Goal: Task Accomplishment & Management: Complete application form

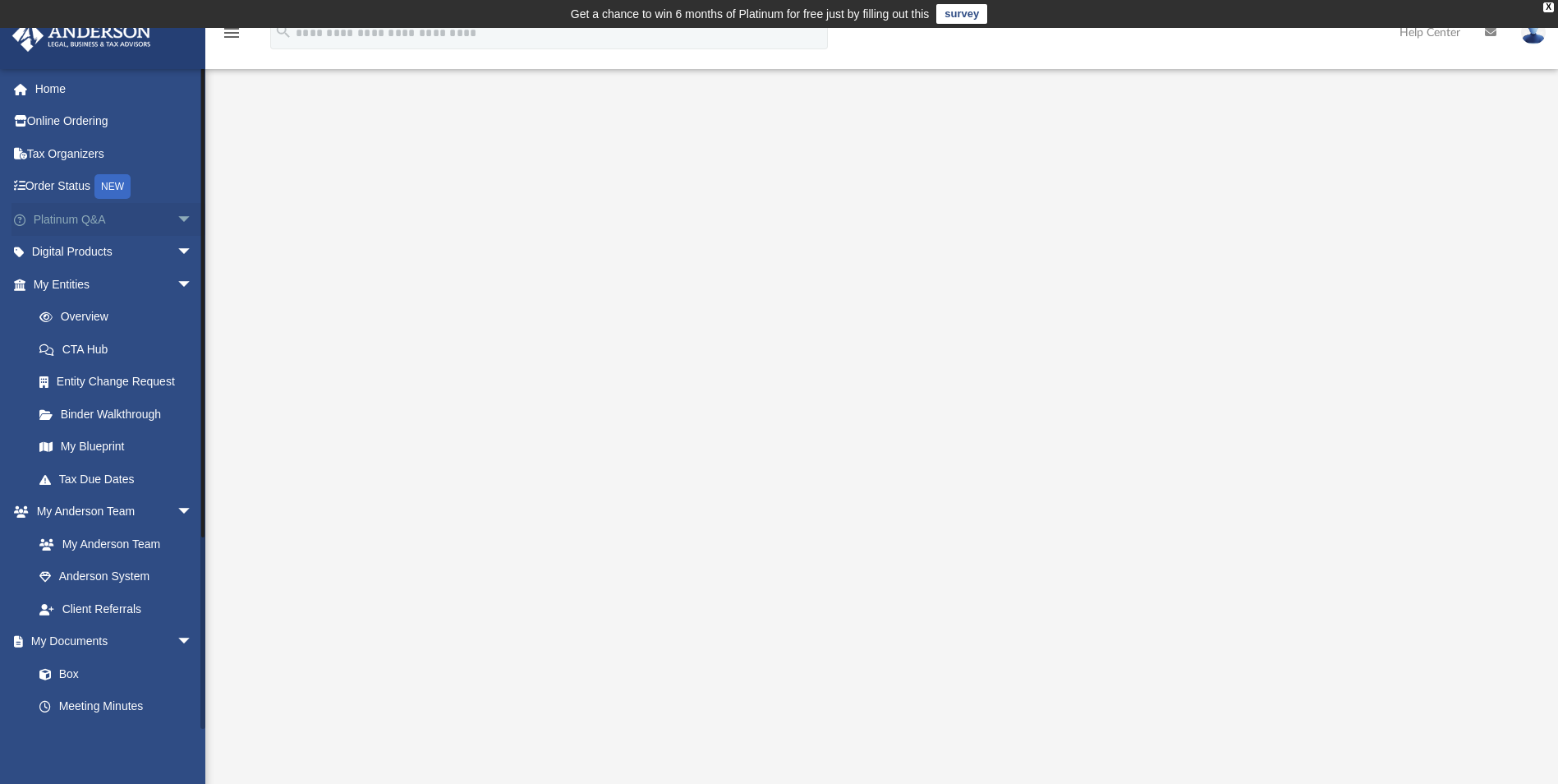
click at [177, 217] on span "arrow_drop_down" at bounding box center [193, 220] width 33 height 34
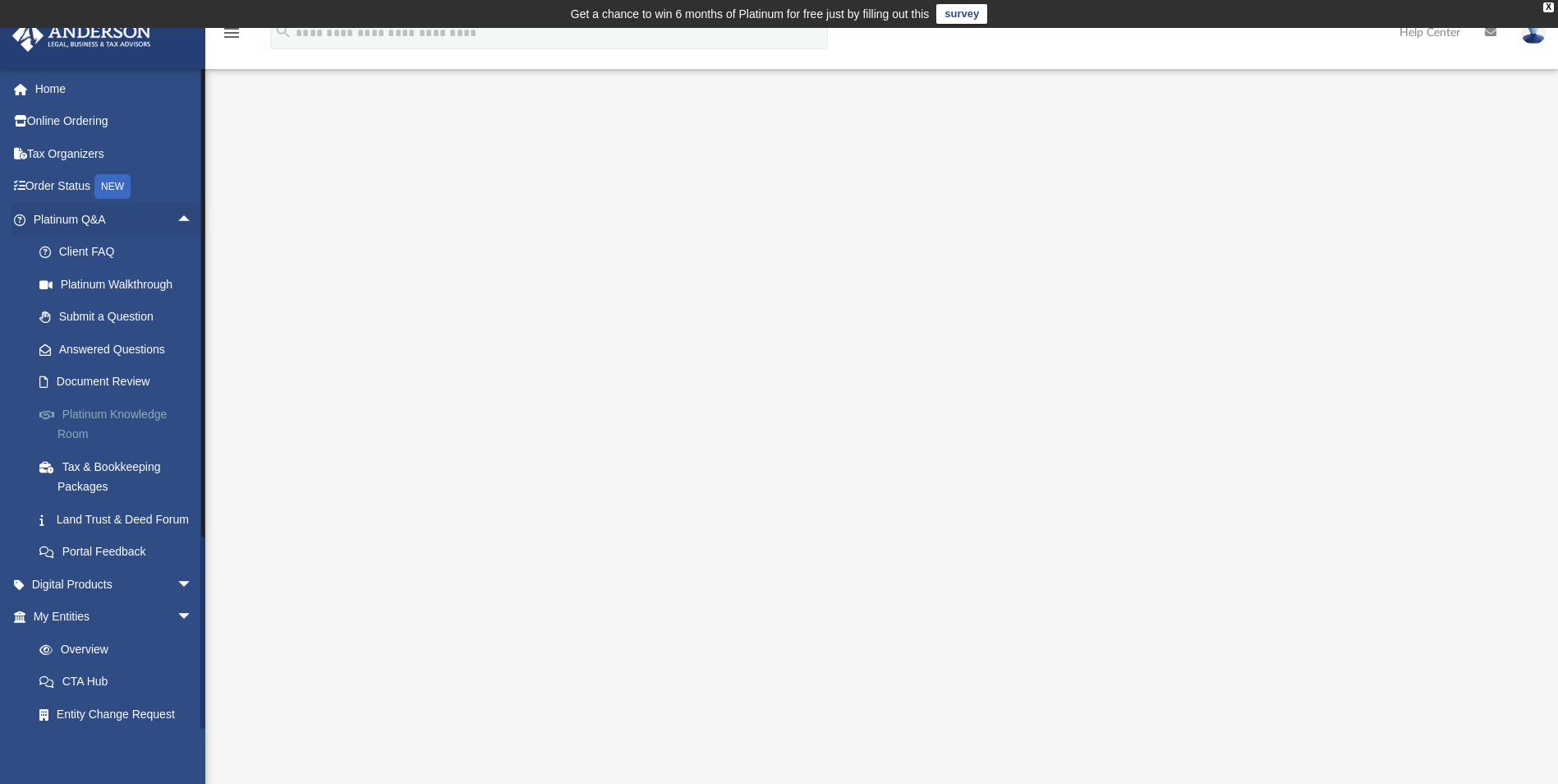
click at [155, 416] on link "Platinum Knowledge Room" at bounding box center [120, 424] width 194 height 52
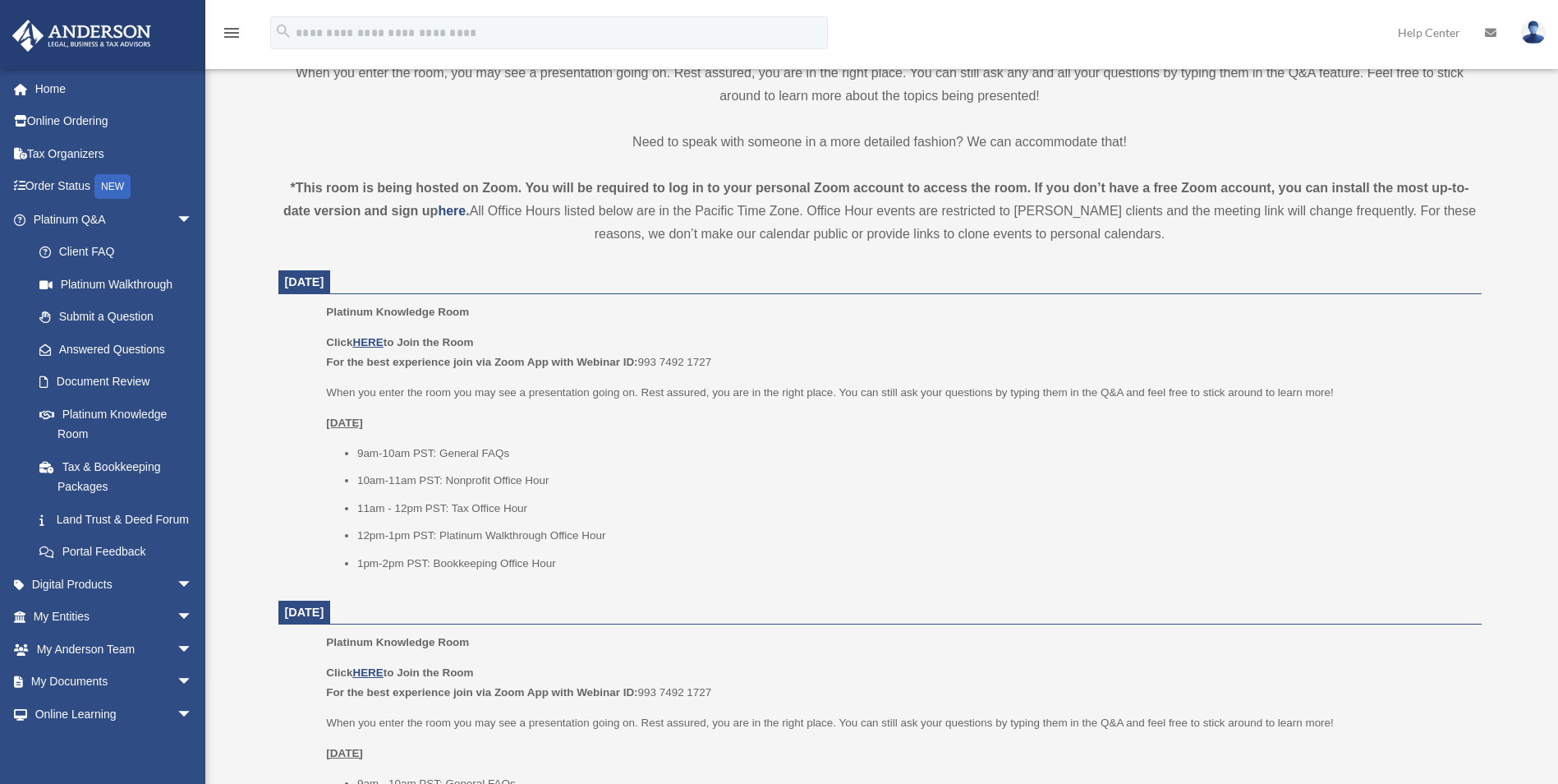
scroll to position [493, 0]
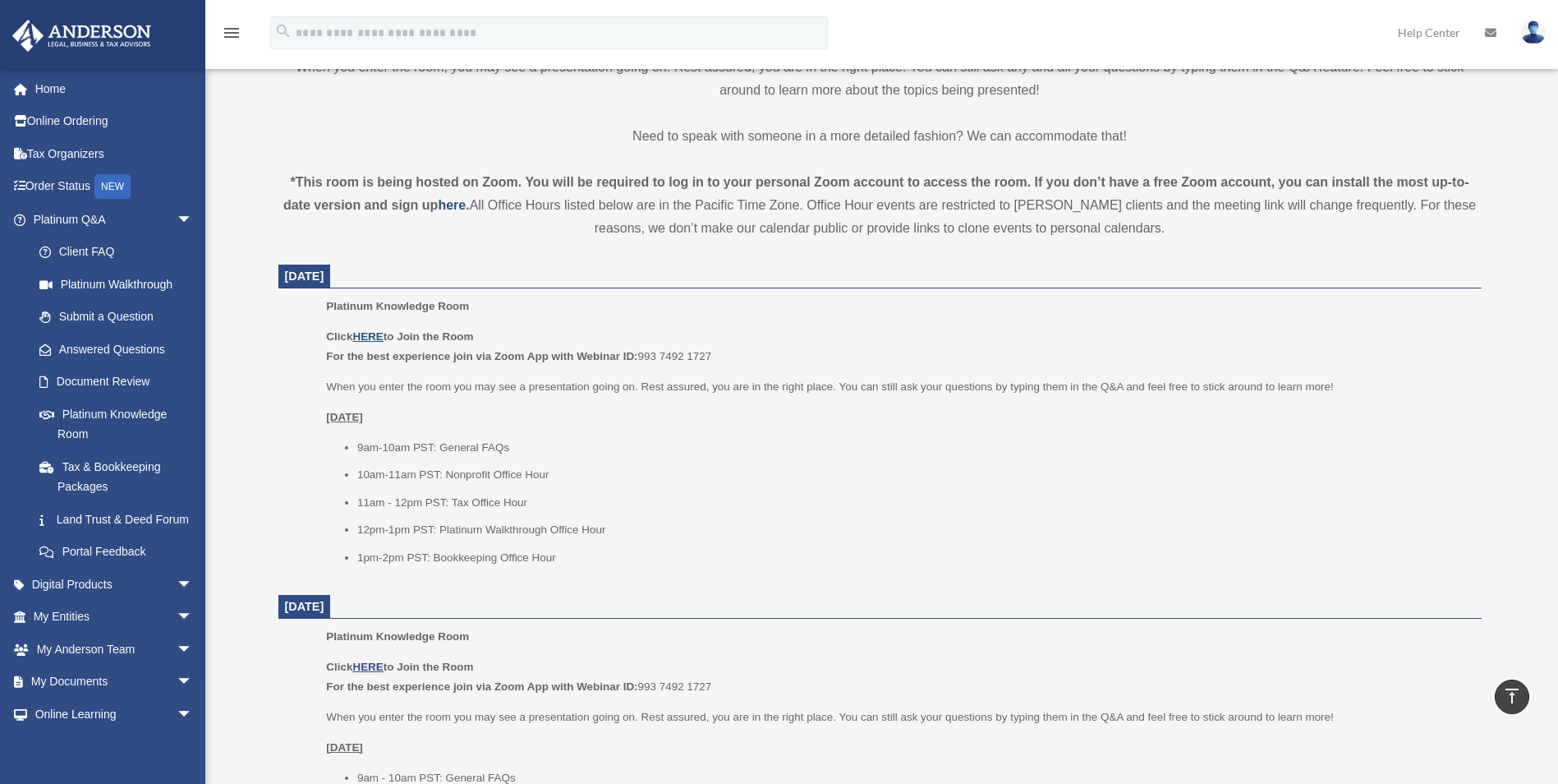
click at [371, 340] on u "HERE" at bounding box center [368, 336] width 30 height 13
click at [177, 632] on span "arrow_drop_down" at bounding box center [193, 618] width 33 height 34
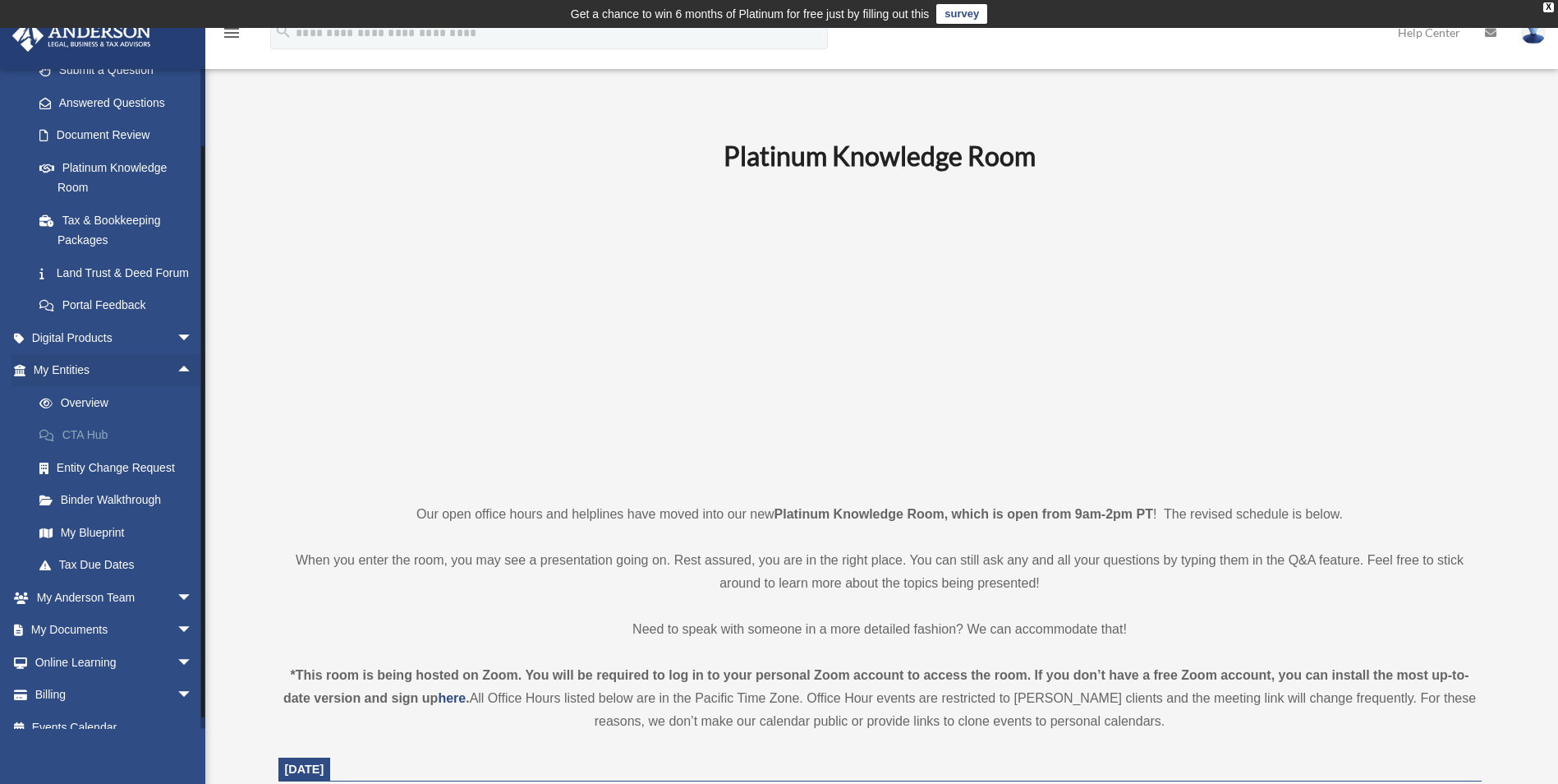
scroll to position [285, 0]
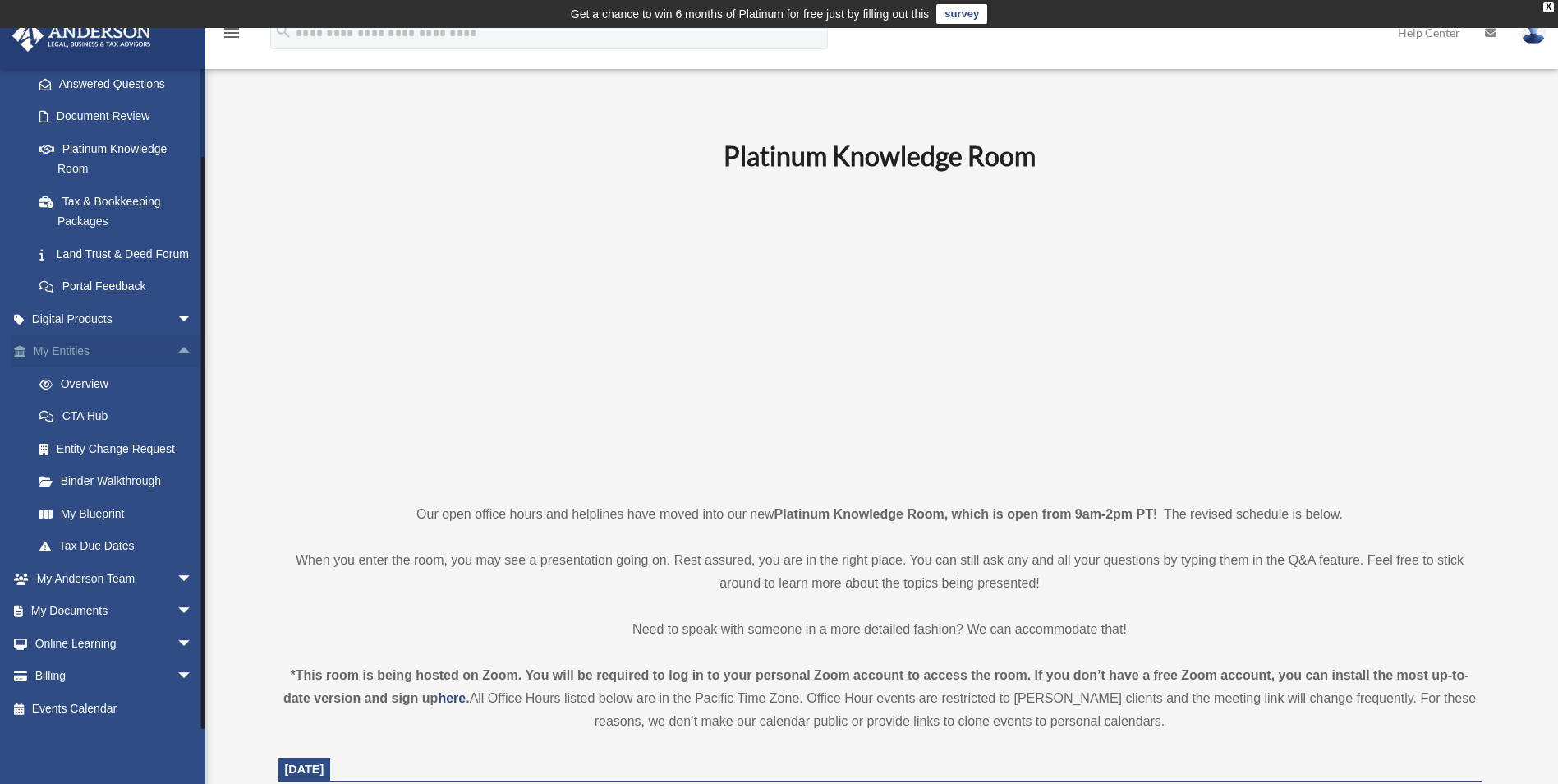
click at [177, 349] on span "arrow_drop_up" at bounding box center [193, 352] width 33 height 34
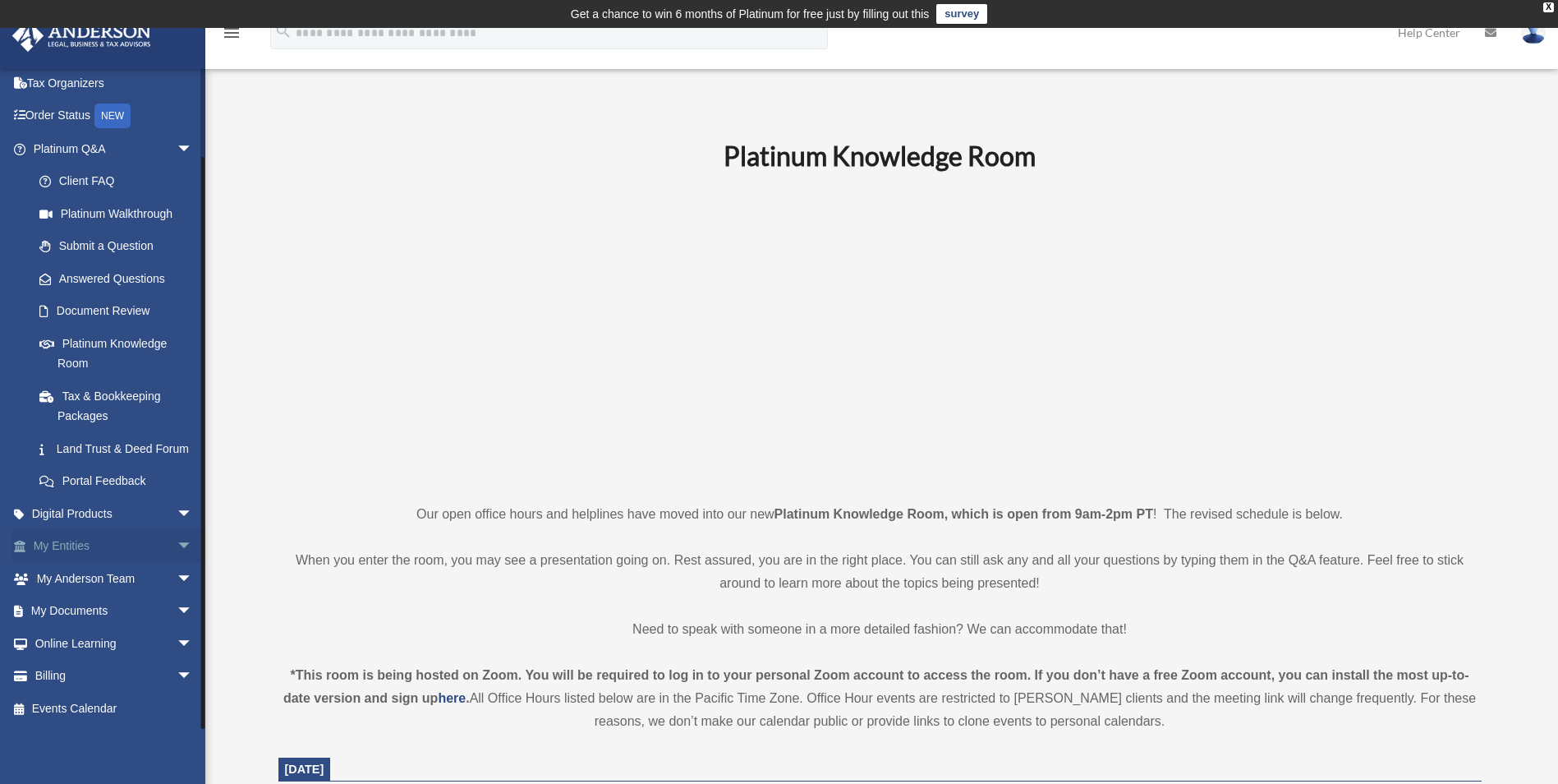
scroll to position [90, 0]
click at [177, 542] on span "arrow_drop_down" at bounding box center [193, 547] width 33 height 34
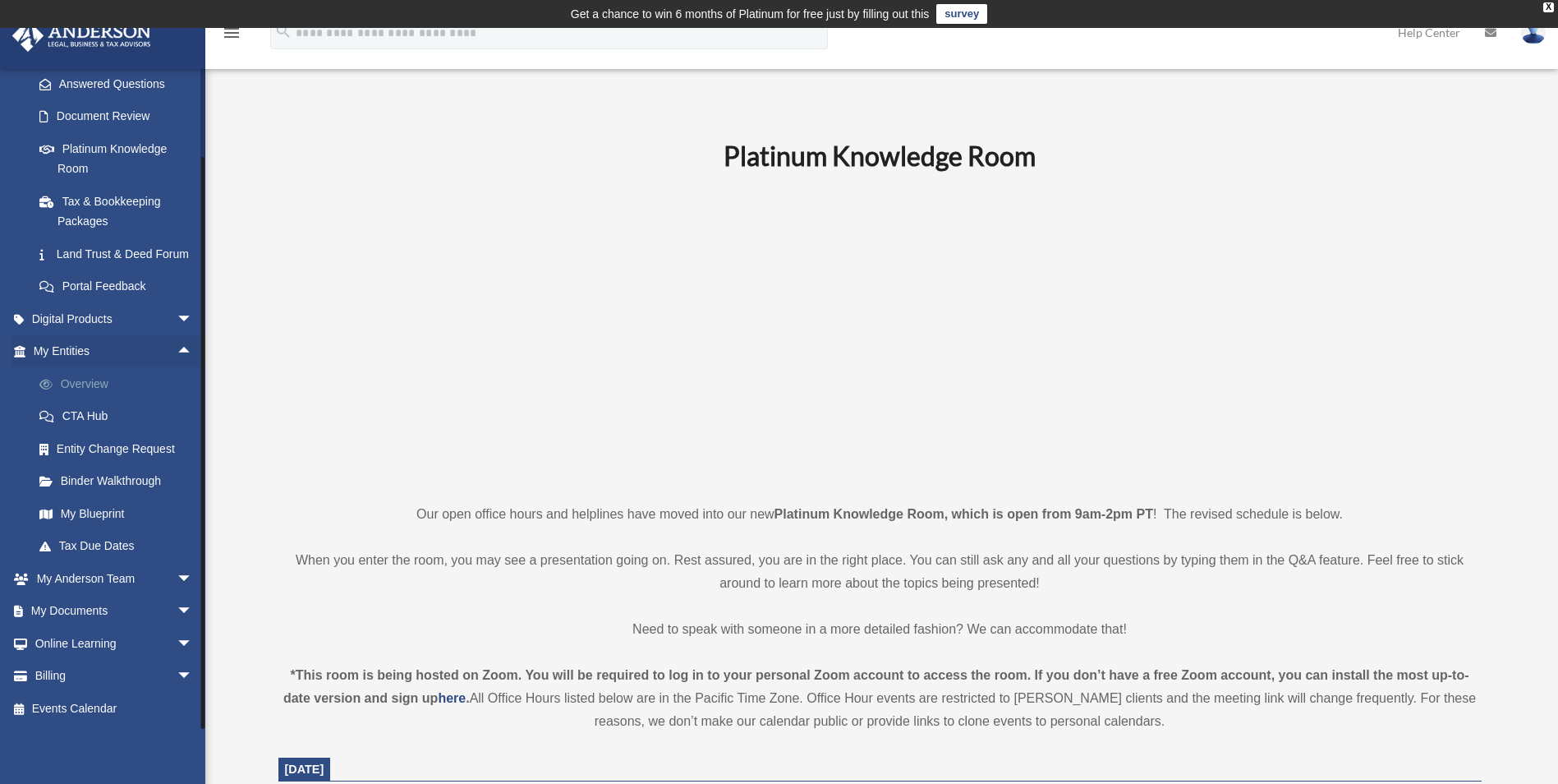
click at [88, 384] on link "Overview" at bounding box center [120, 384] width 194 height 33
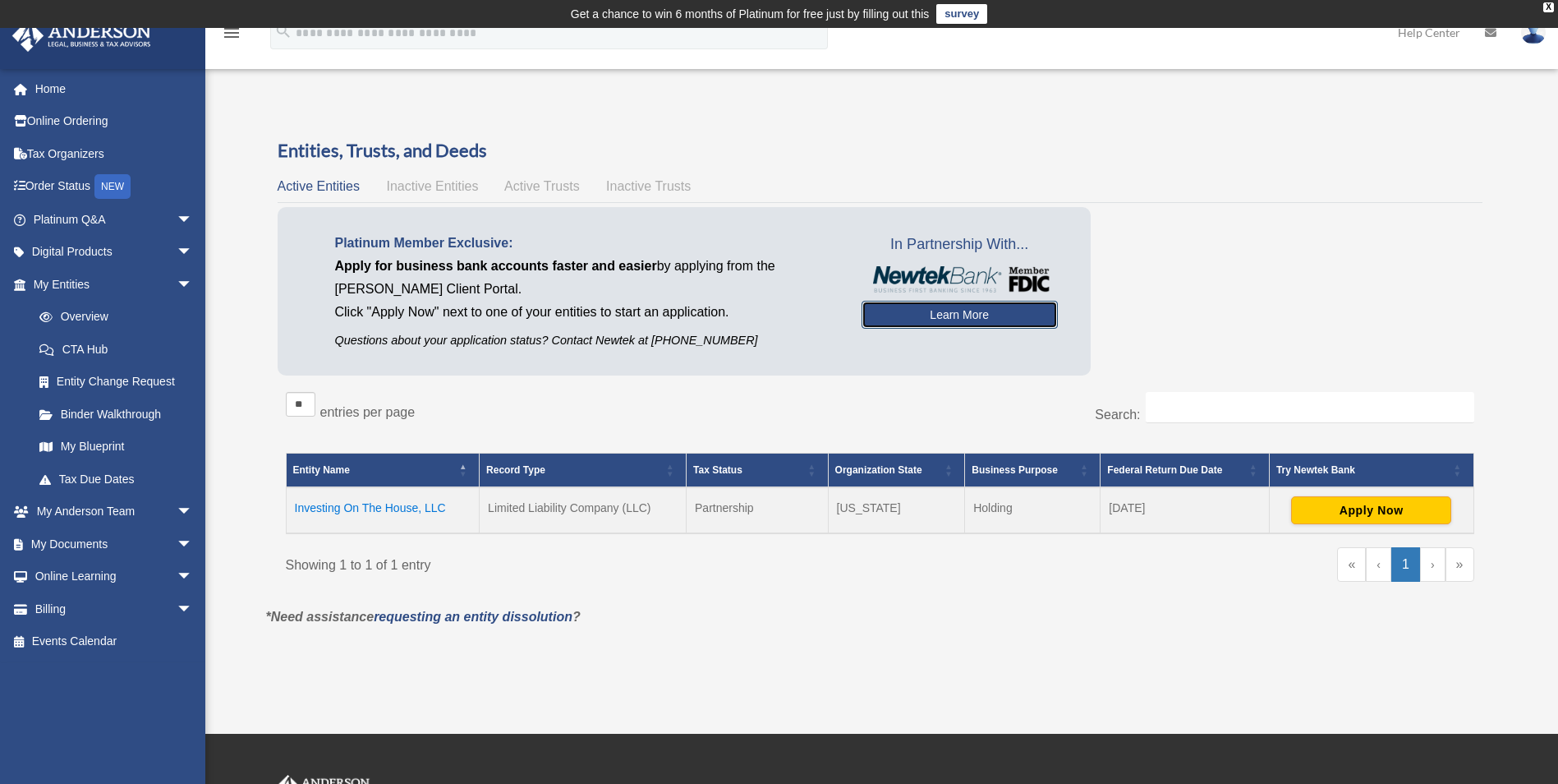
click at [923, 314] on link "Learn More" at bounding box center [960, 314] width 196 height 28
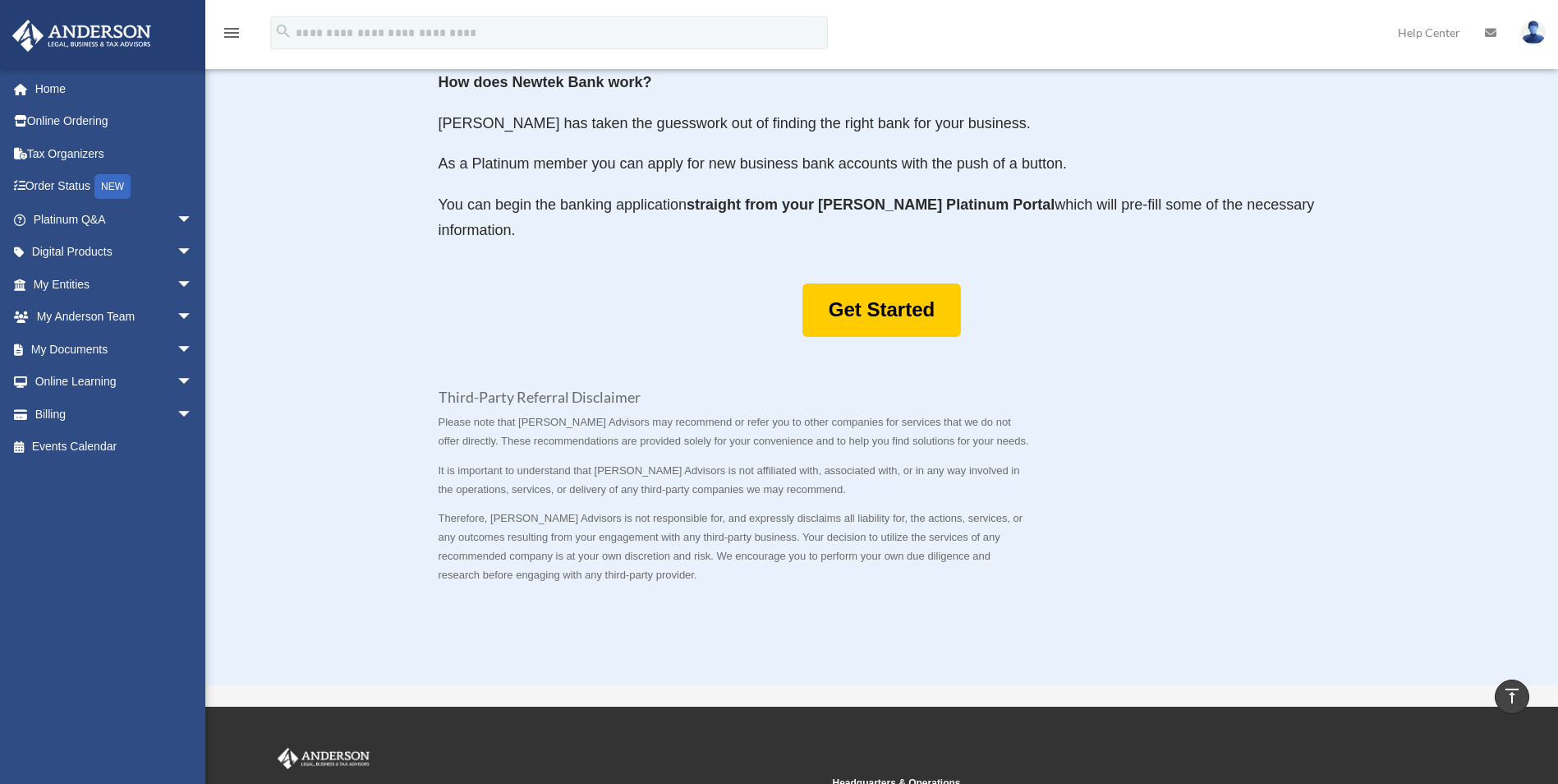
scroll to position [768, 0]
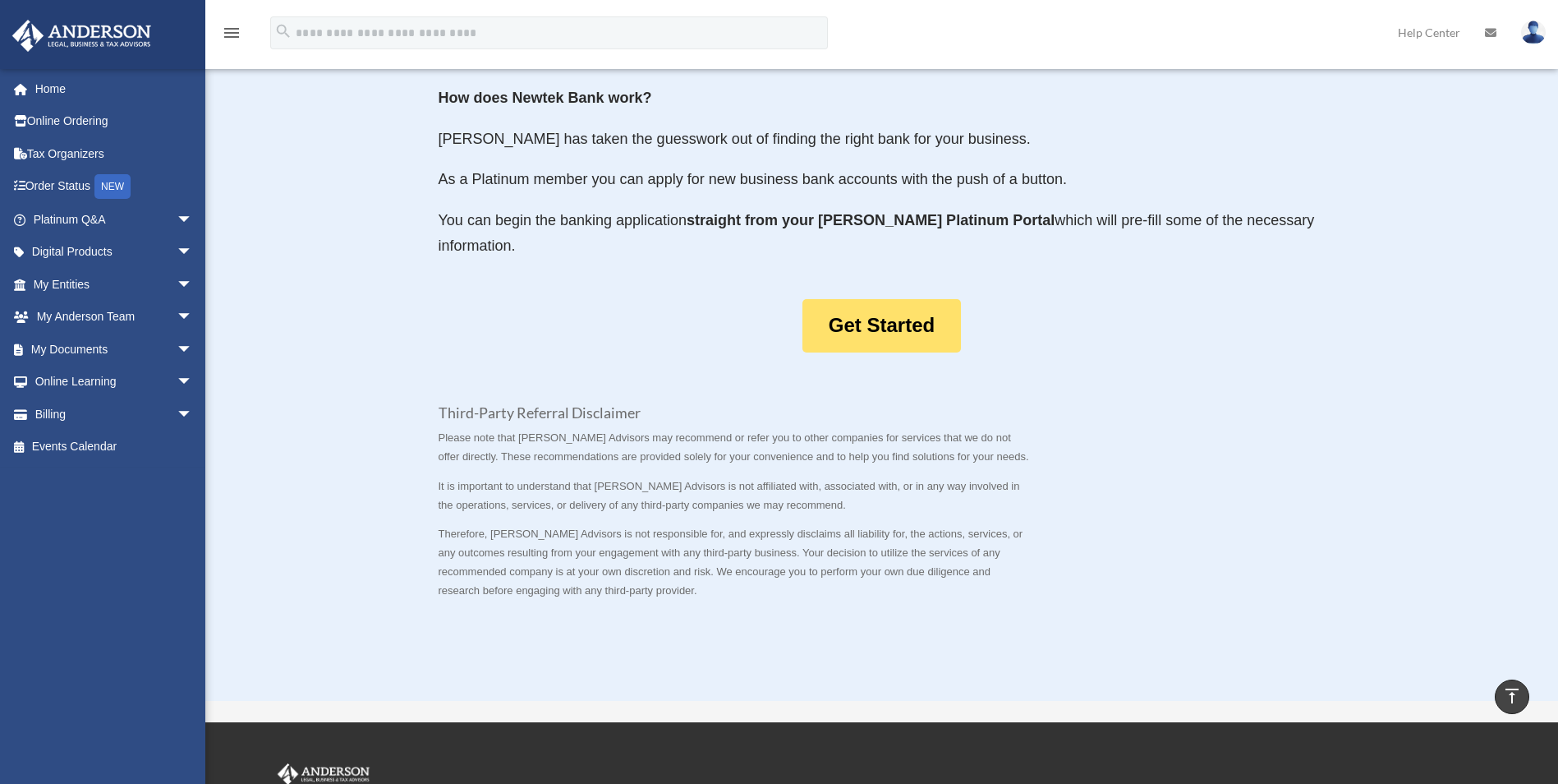
click at [903, 324] on link "Get Started" at bounding box center [882, 325] width 159 height 53
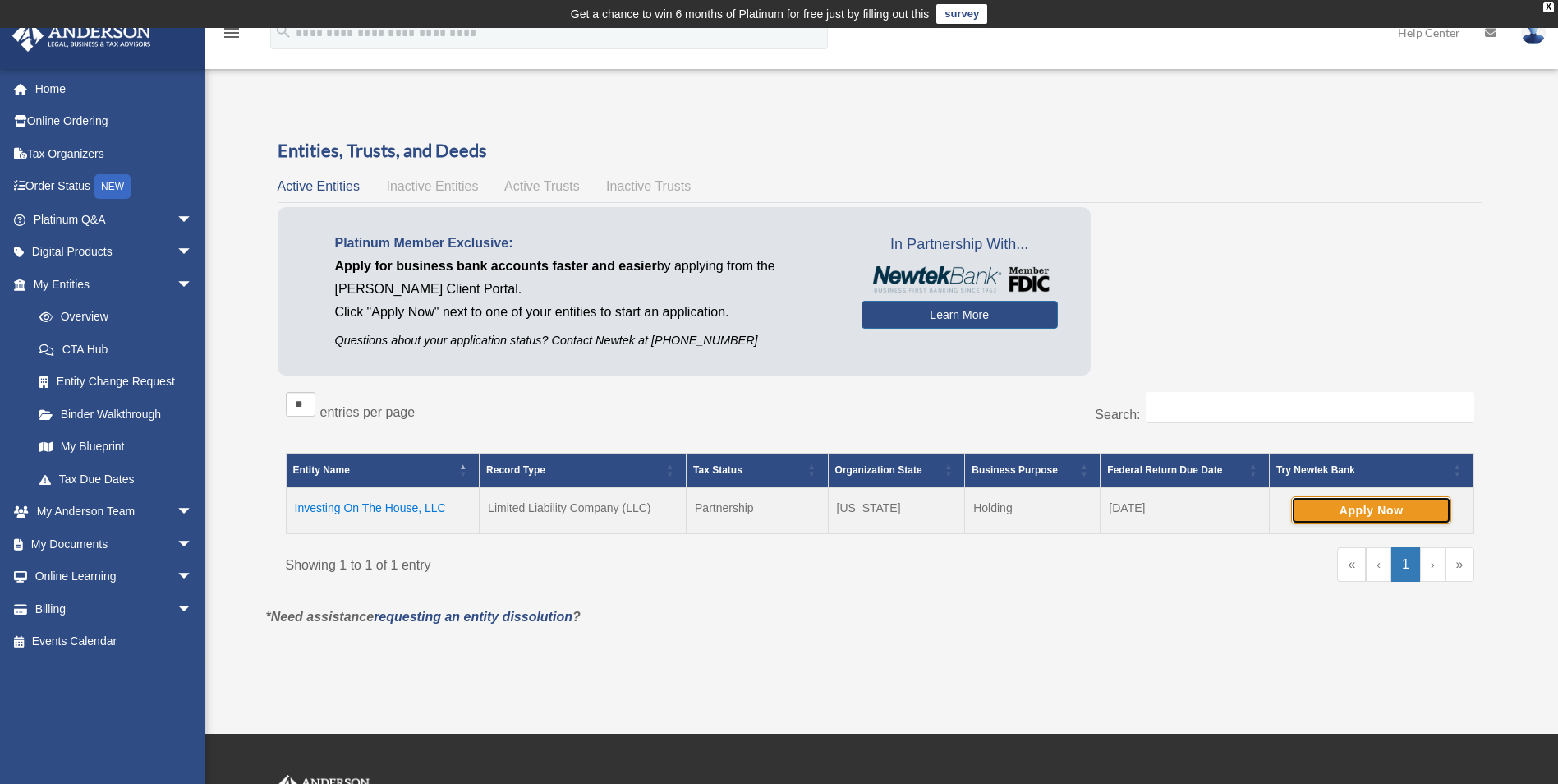
click at [1333, 510] on button "Apply Now" at bounding box center [1371, 509] width 161 height 28
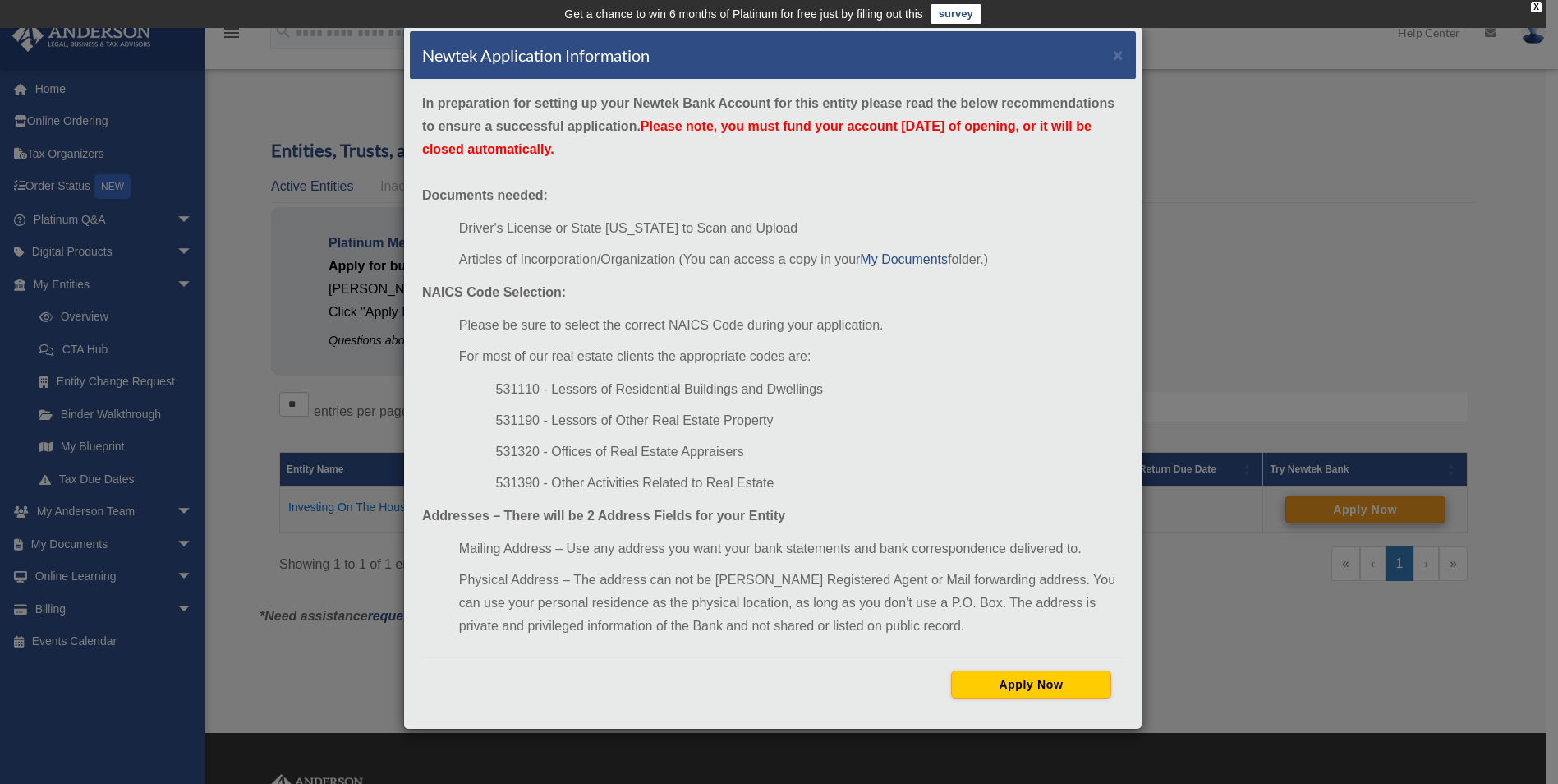
click at [1333, 510] on div "Newtek Application Information × In preparation for setting up your Newtek Bank…" at bounding box center [779, 392] width 1558 height 784
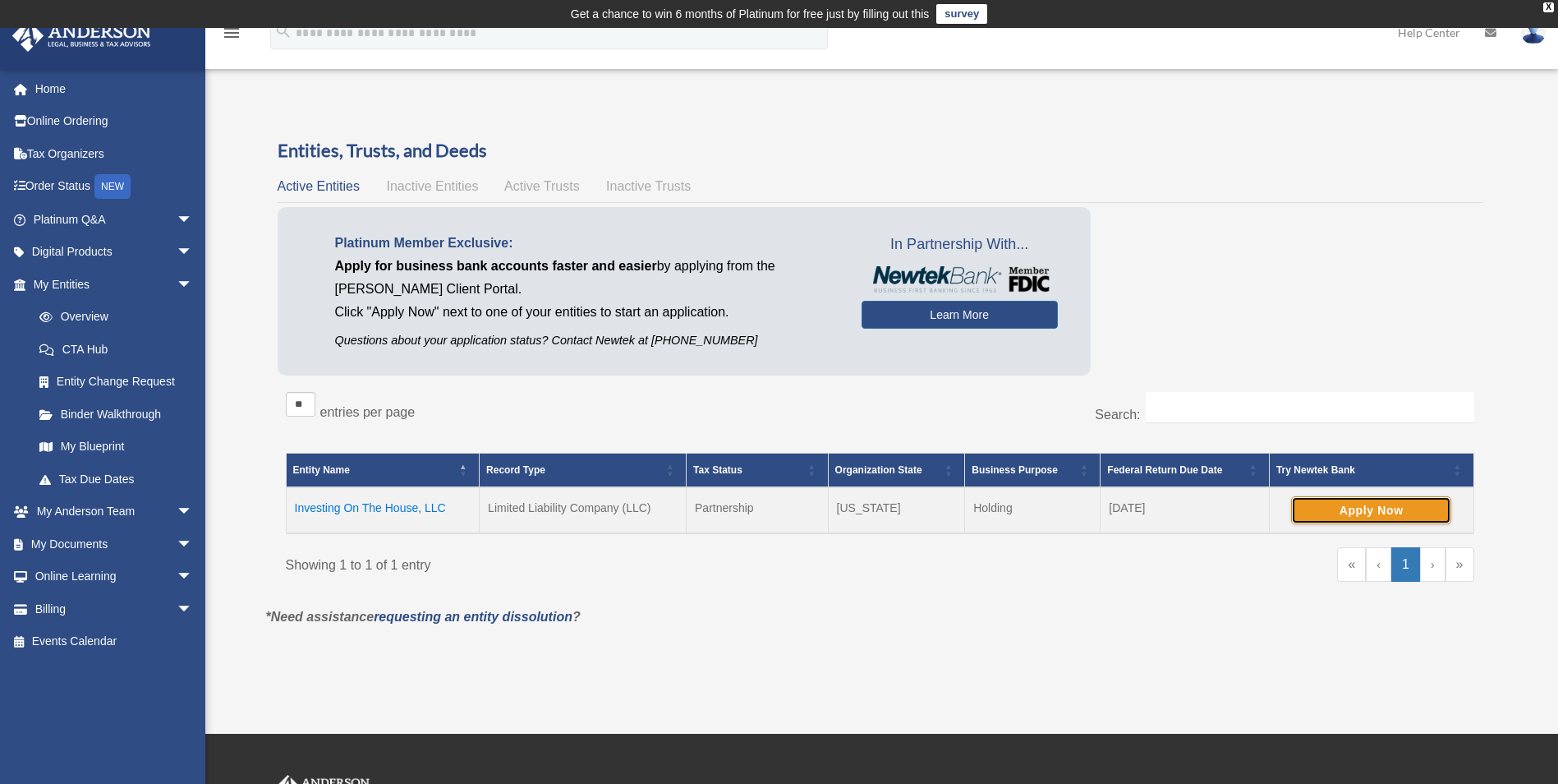
click at [1331, 512] on button "Apply Now" at bounding box center [1371, 509] width 161 height 28
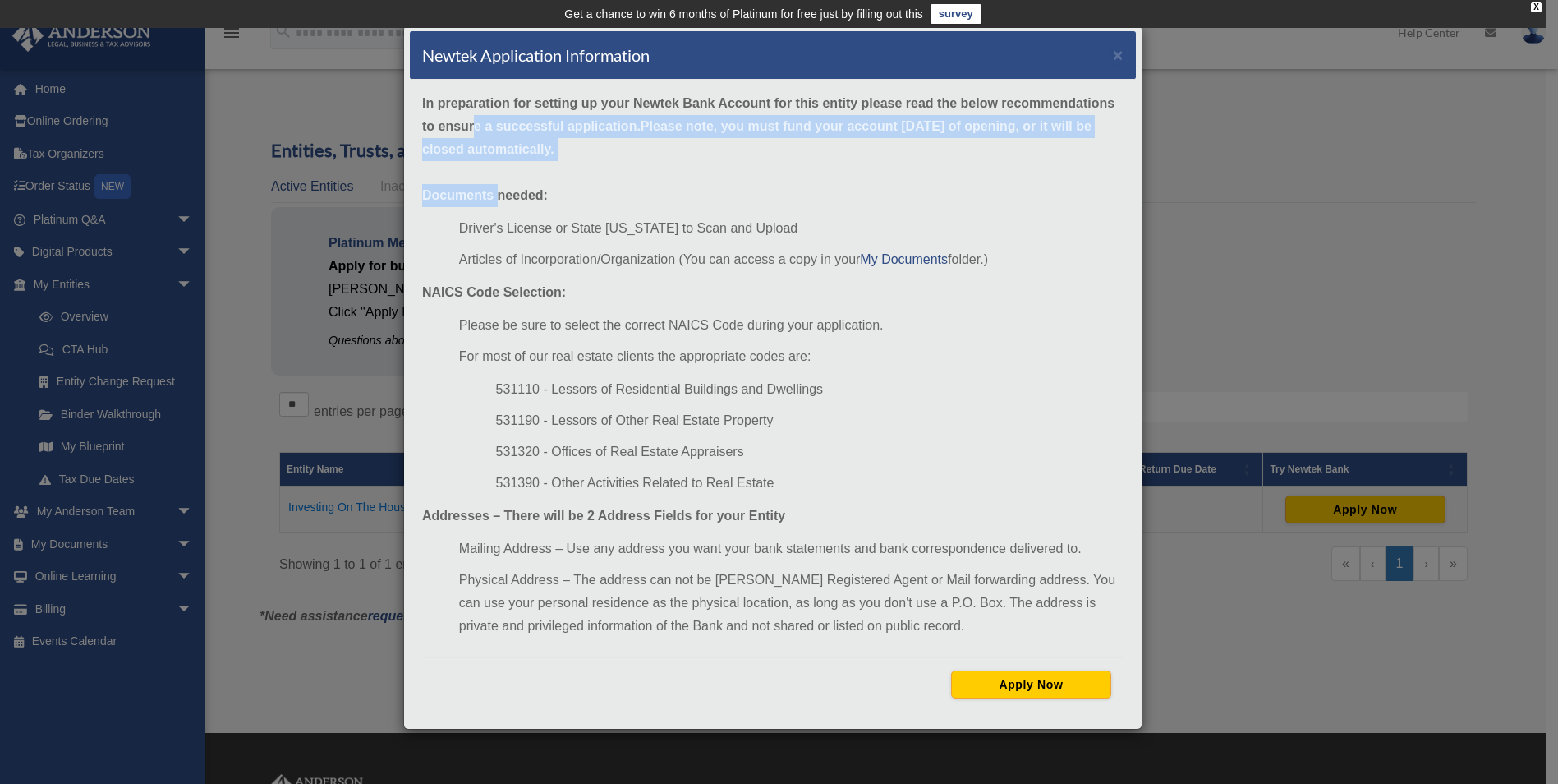
drag, startPoint x: 489, startPoint y: 144, endPoint x: 471, endPoint y: 115, distance: 34.1
click at [471, 115] on div "In preparation for setting up your Newtek Bank Account for this entity please r…" at bounding box center [772, 400] width 726 height 643
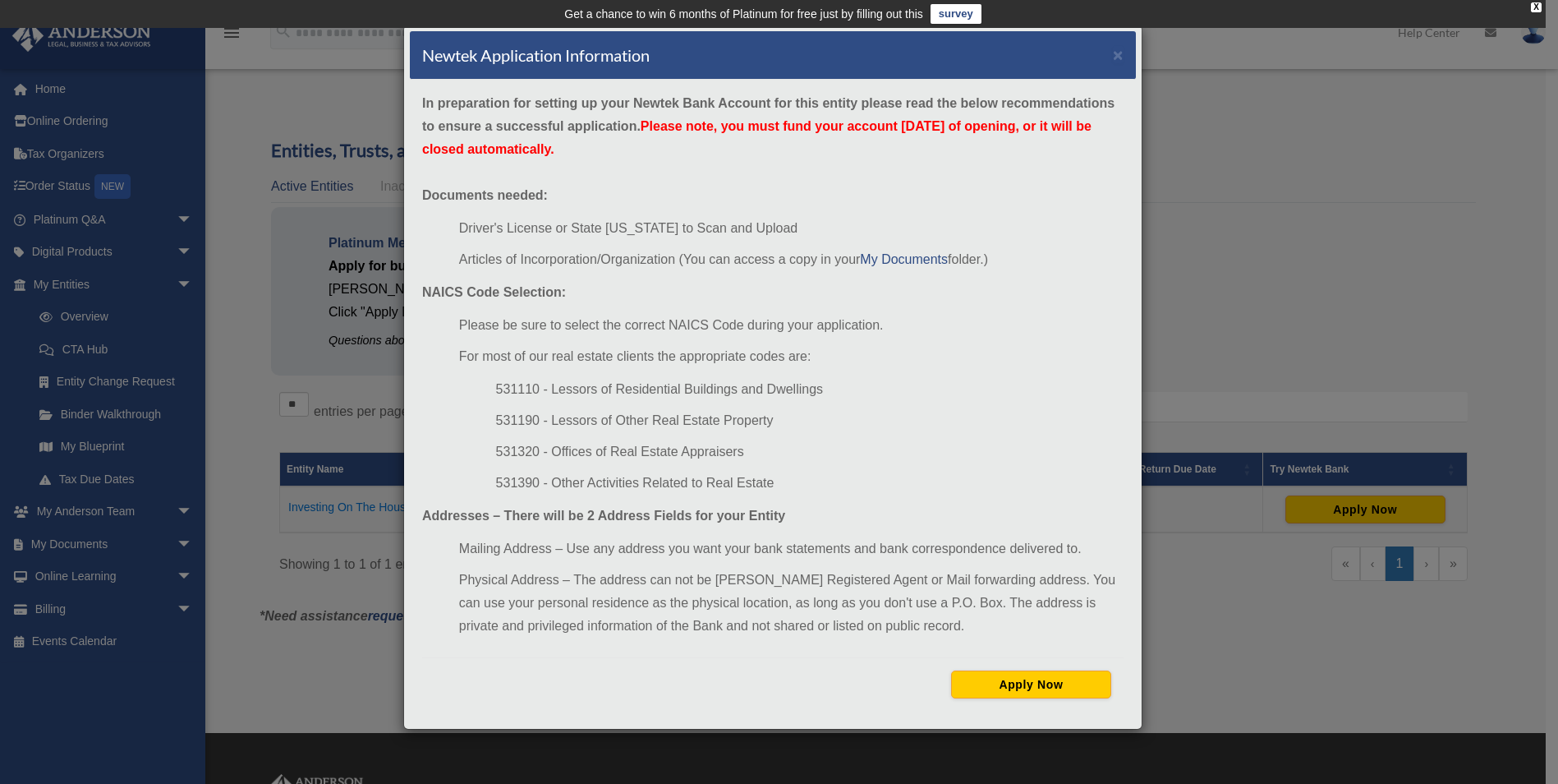
click at [940, 391] on li "531110 - Lessors of Residential Buildings and Dwellings" at bounding box center [809, 389] width 628 height 23
click at [1025, 689] on button "Apply Now" at bounding box center [1032, 683] width 161 height 28
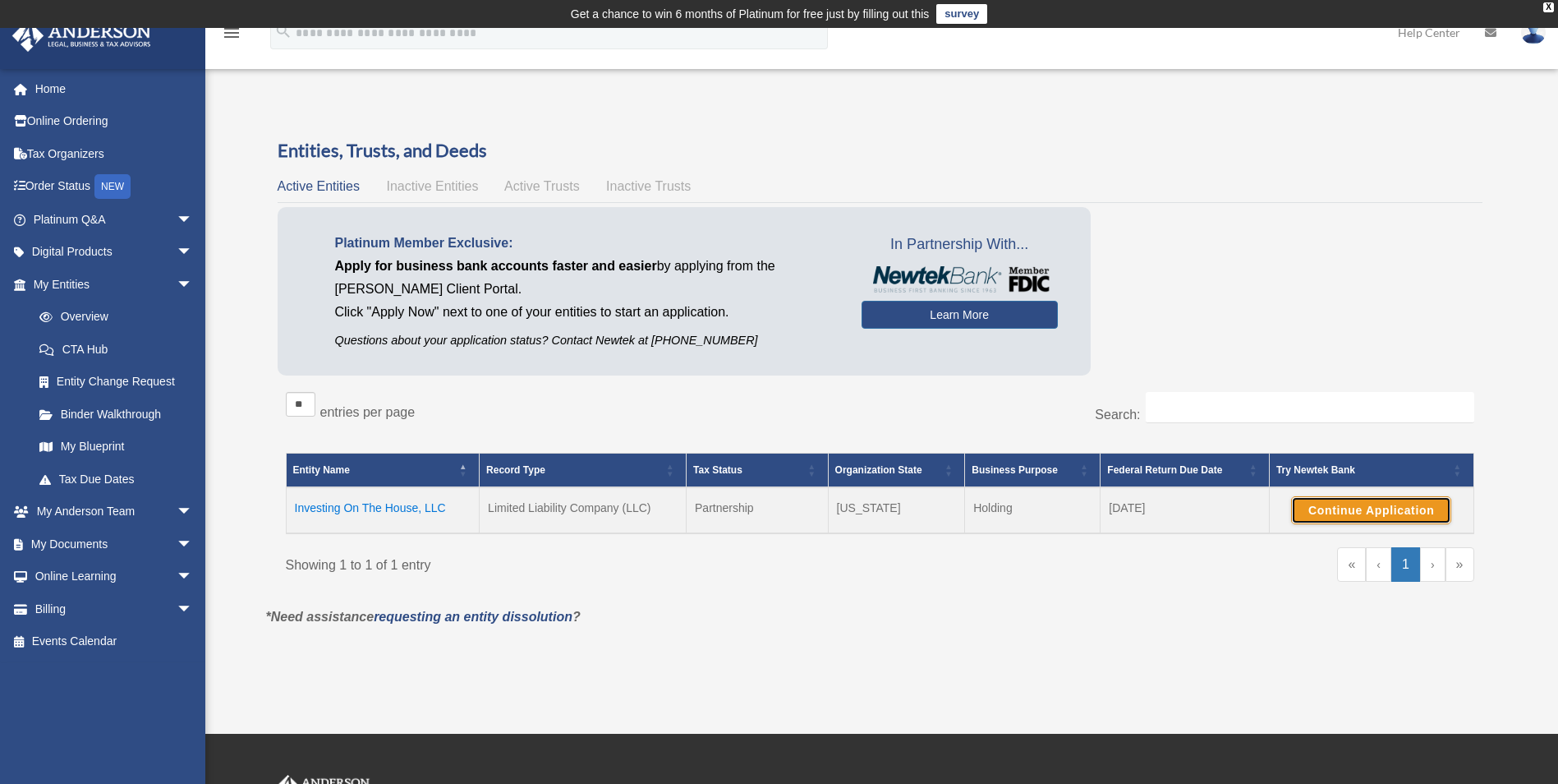
click at [1365, 509] on button "Continue Application" at bounding box center [1371, 509] width 161 height 28
click at [177, 508] on span "arrow_drop_down" at bounding box center [193, 512] width 33 height 34
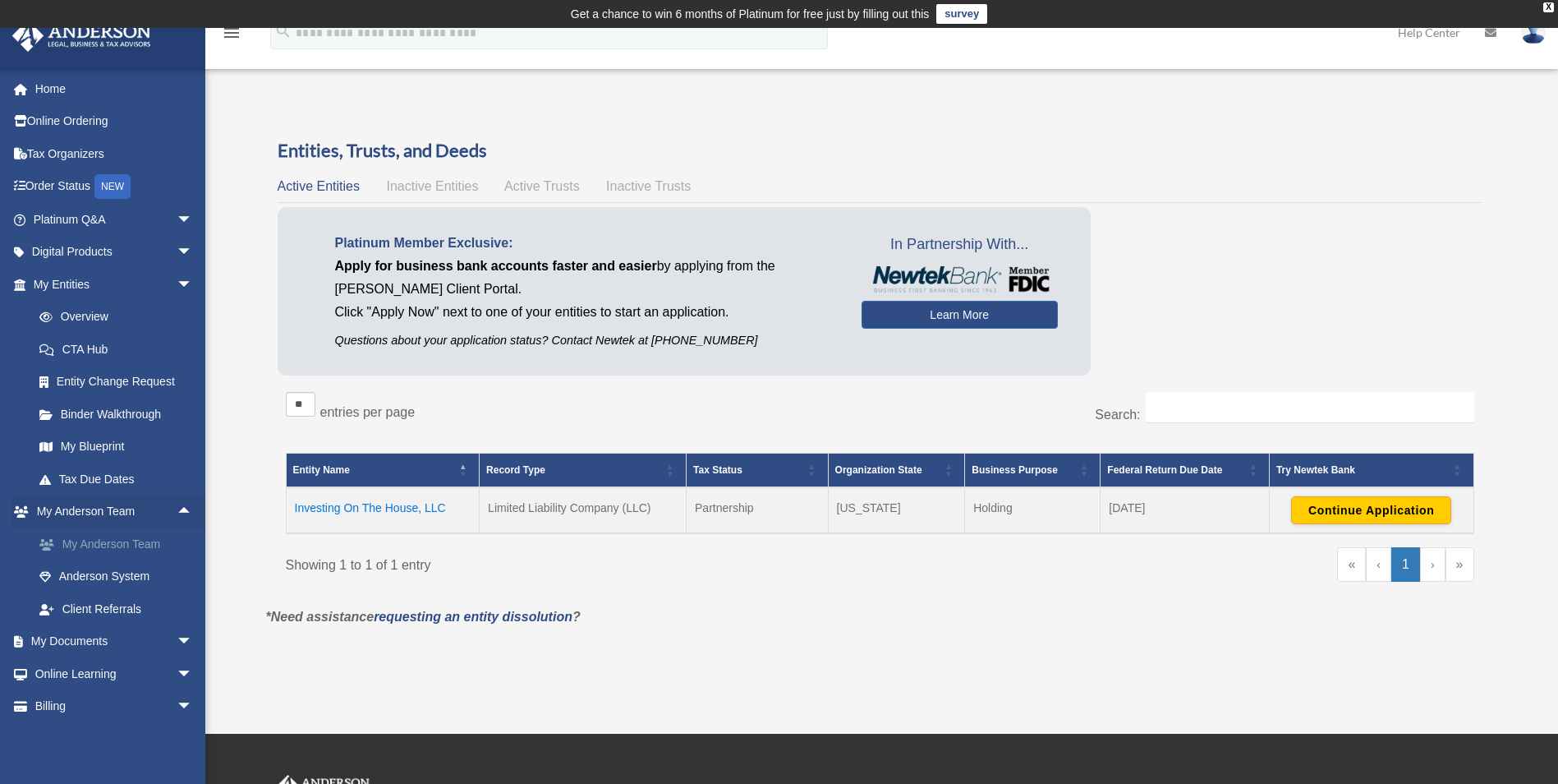
click at [158, 545] on link "My Anderson Team" at bounding box center [120, 543] width 194 height 33
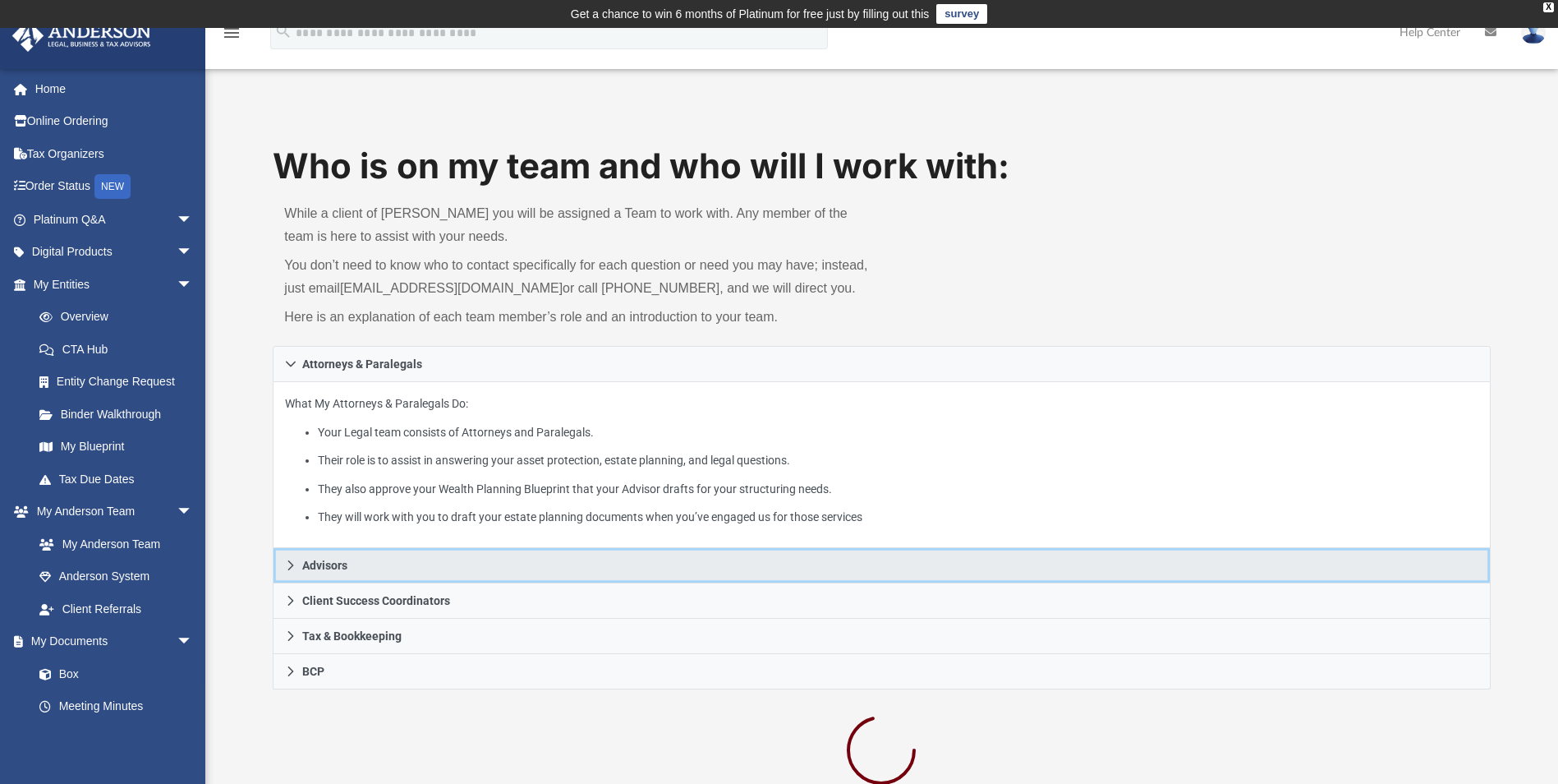
click at [392, 562] on link "Advisors" at bounding box center [881, 566] width 1218 height 35
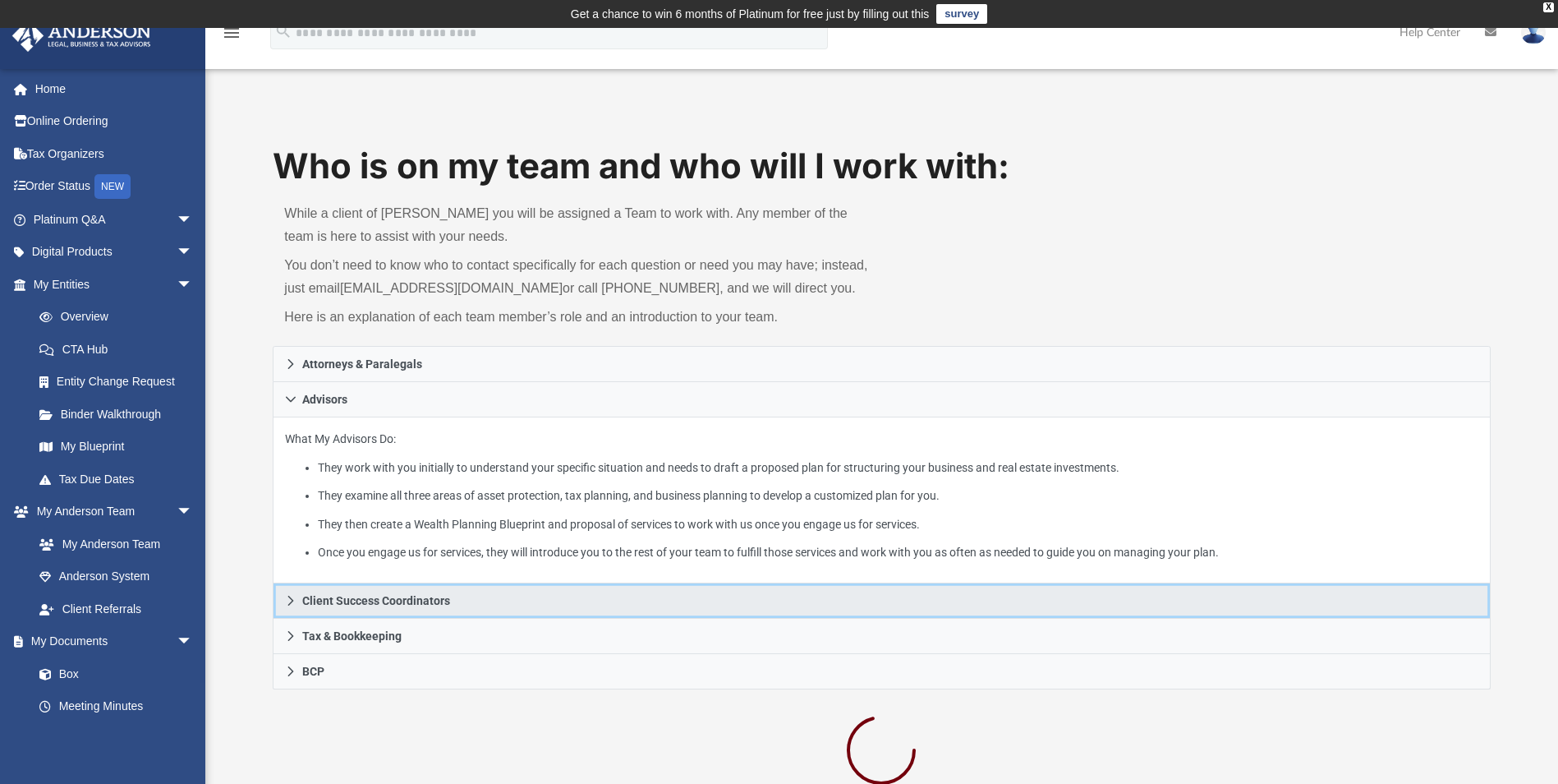
click at [392, 602] on span "Client Success Coordinators" at bounding box center [376, 601] width 148 height 12
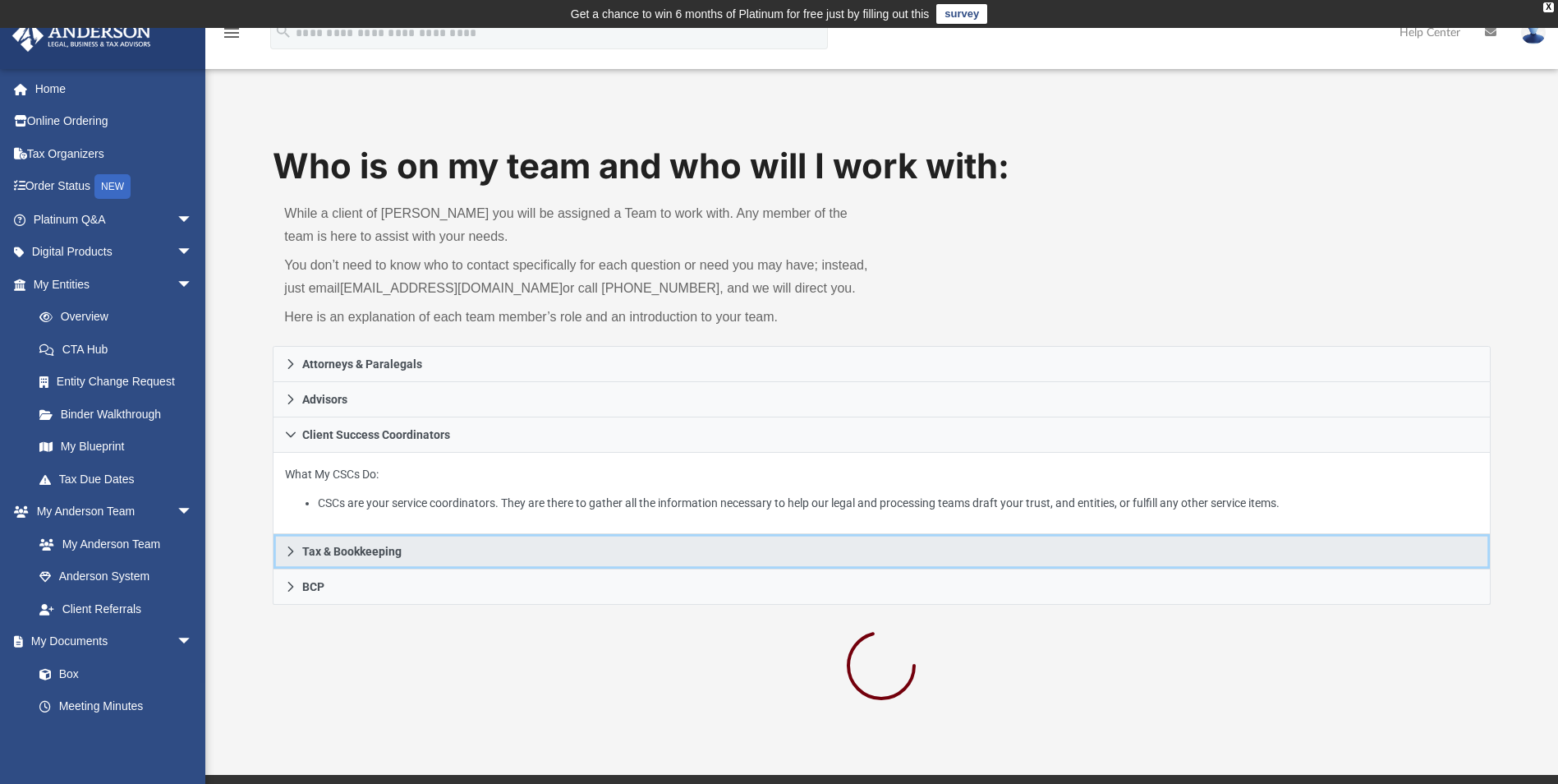
click at [429, 556] on link "Tax & Bookkeeping" at bounding box center [881, 552] width 1218 height 35
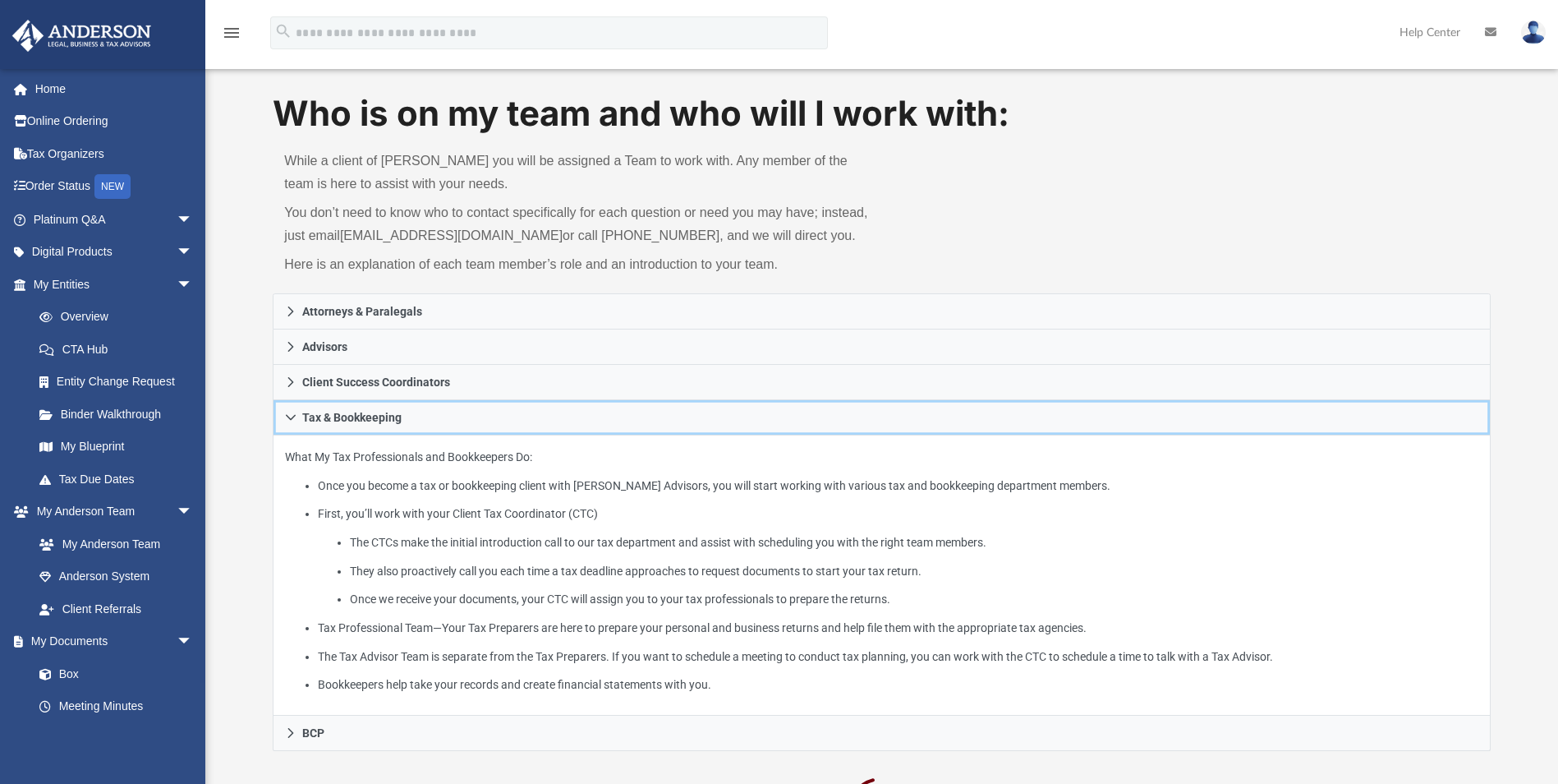
scroll to position [82, 0]
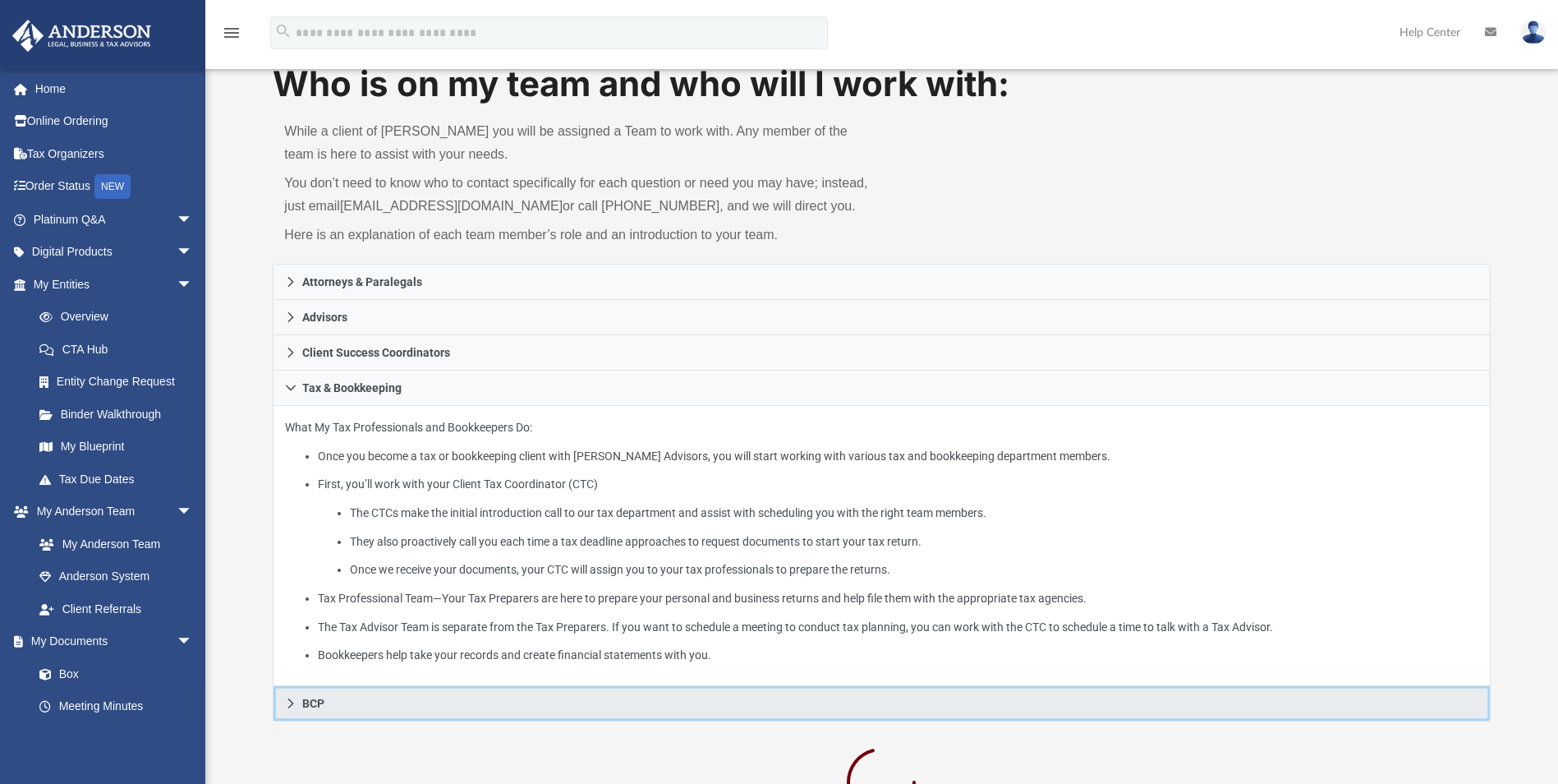
click at [331, 700] on link "BCP" at bounding box center [881, 704] width 1218 height 35
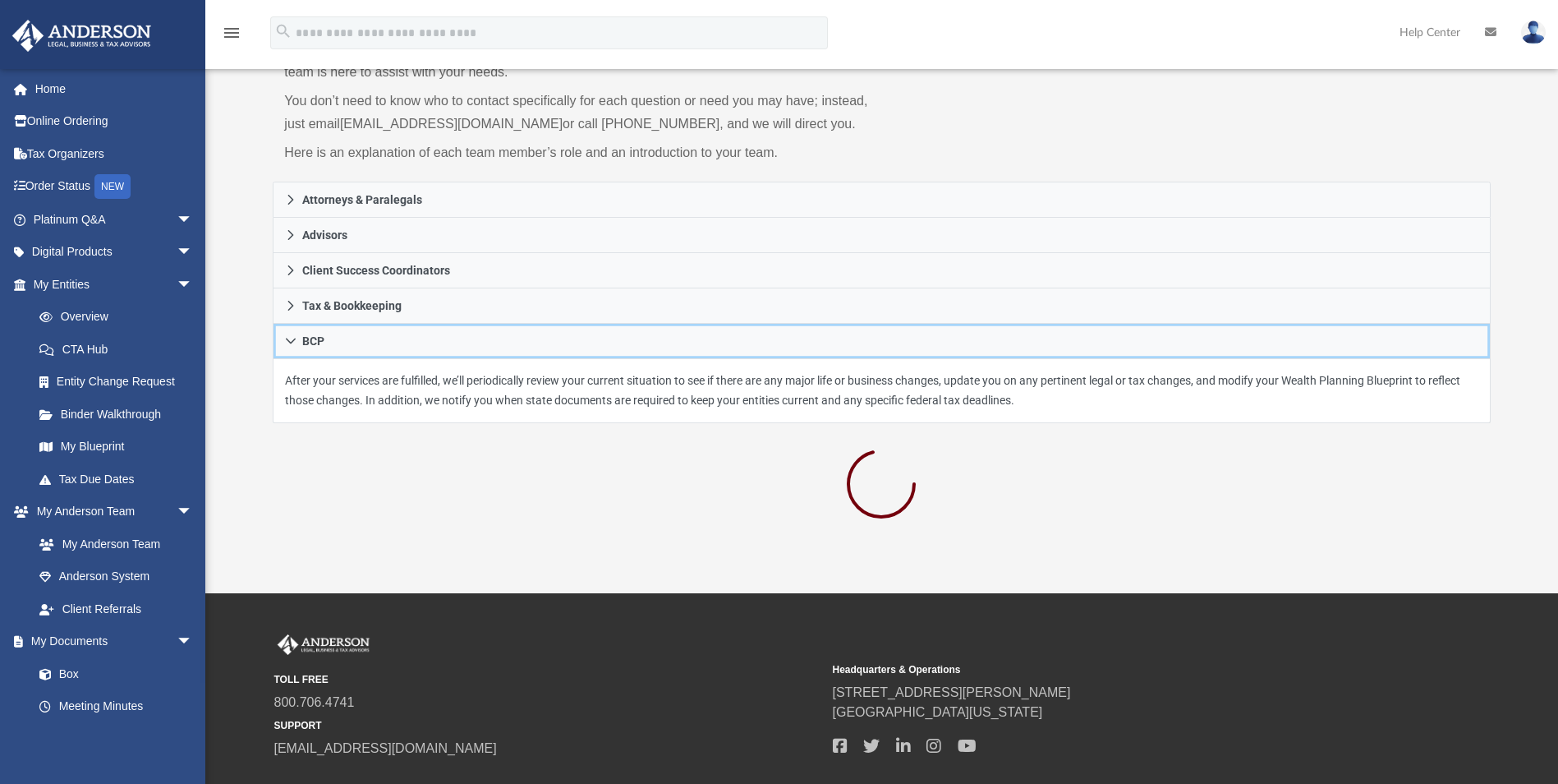
scroll to position [247, 0]
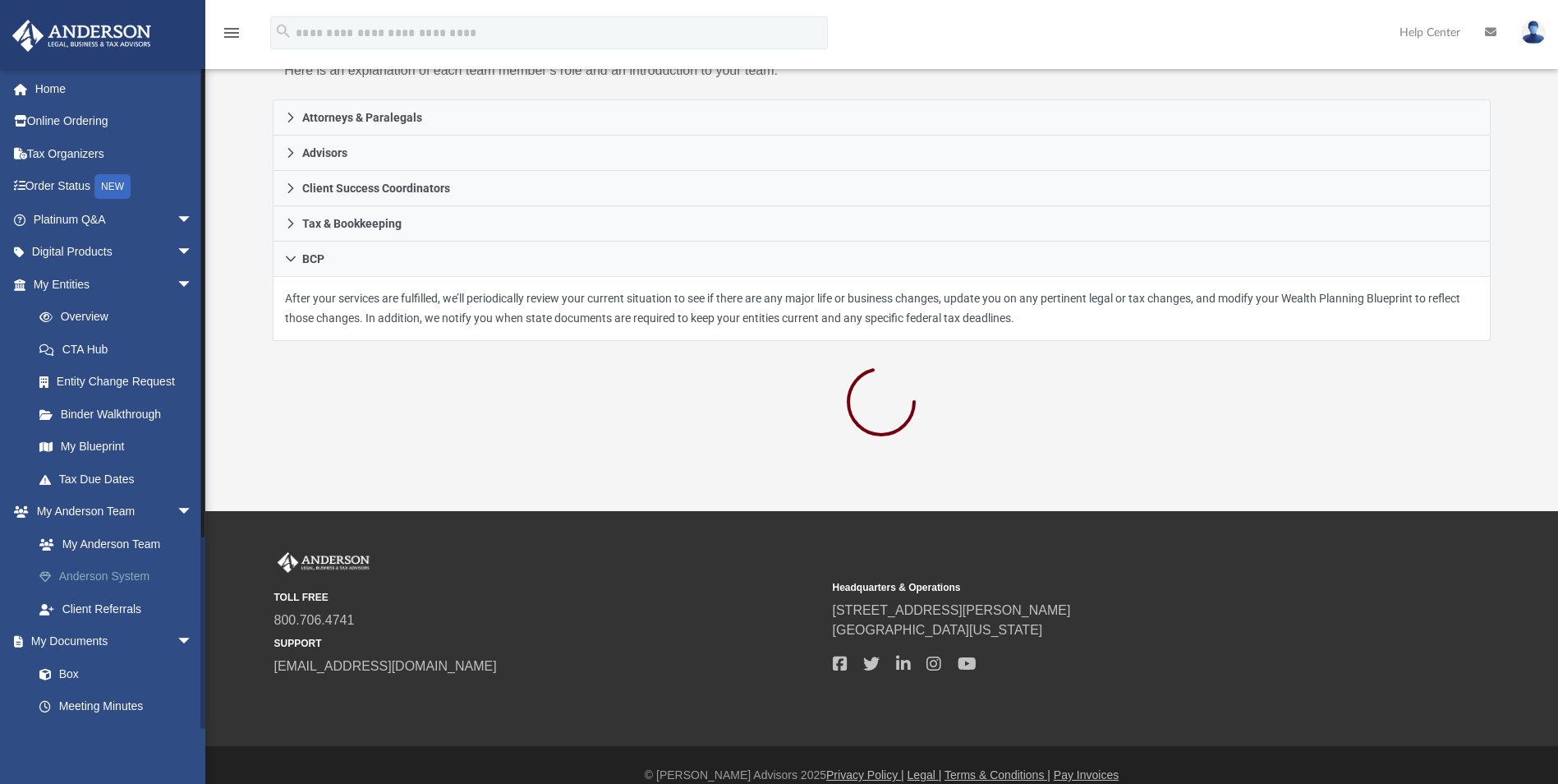
click at [127, 578] on link "Anderson System" at bounding box center [120, 576] width 194 height 33
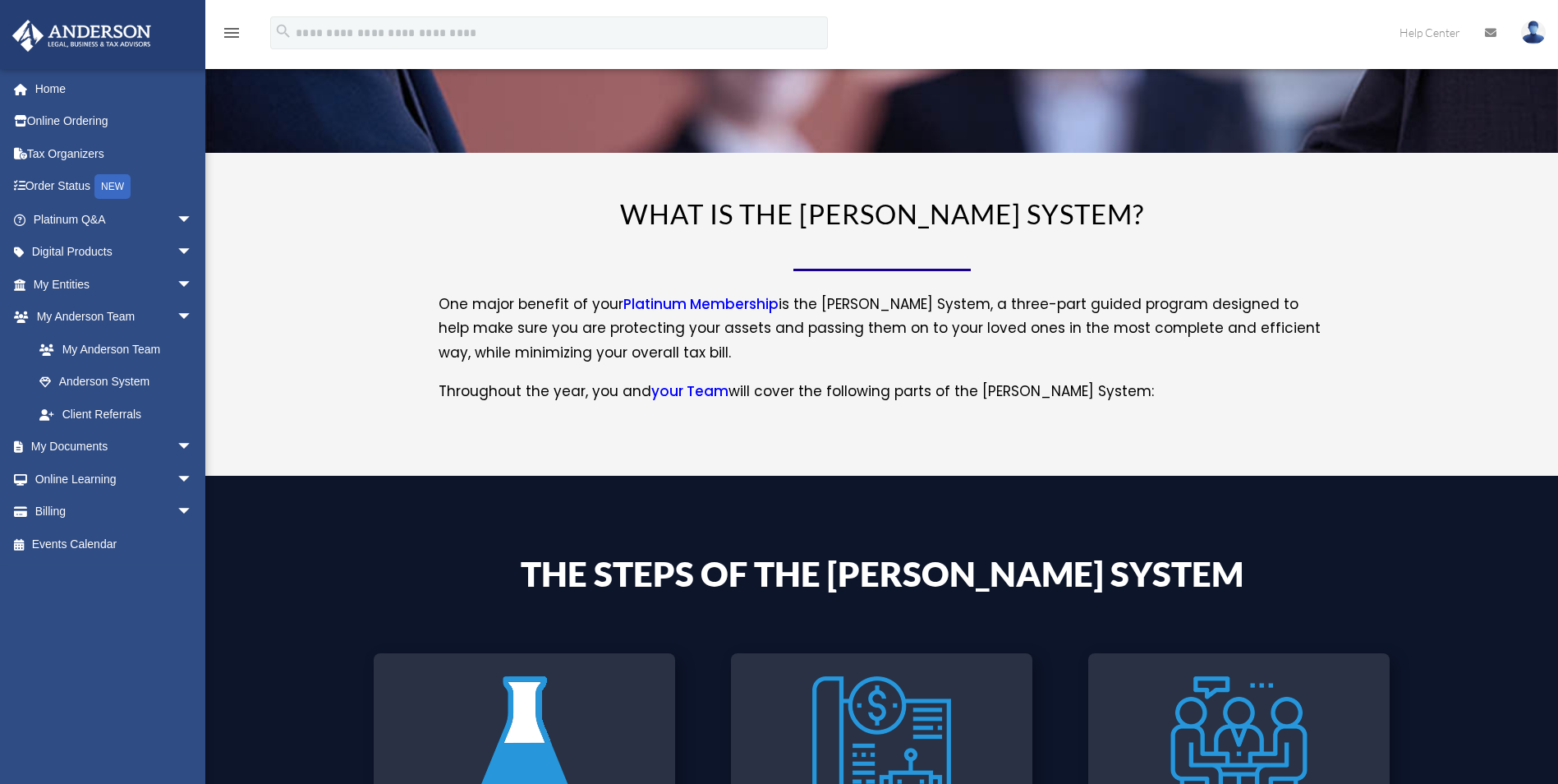
scroll to position [177, 0]
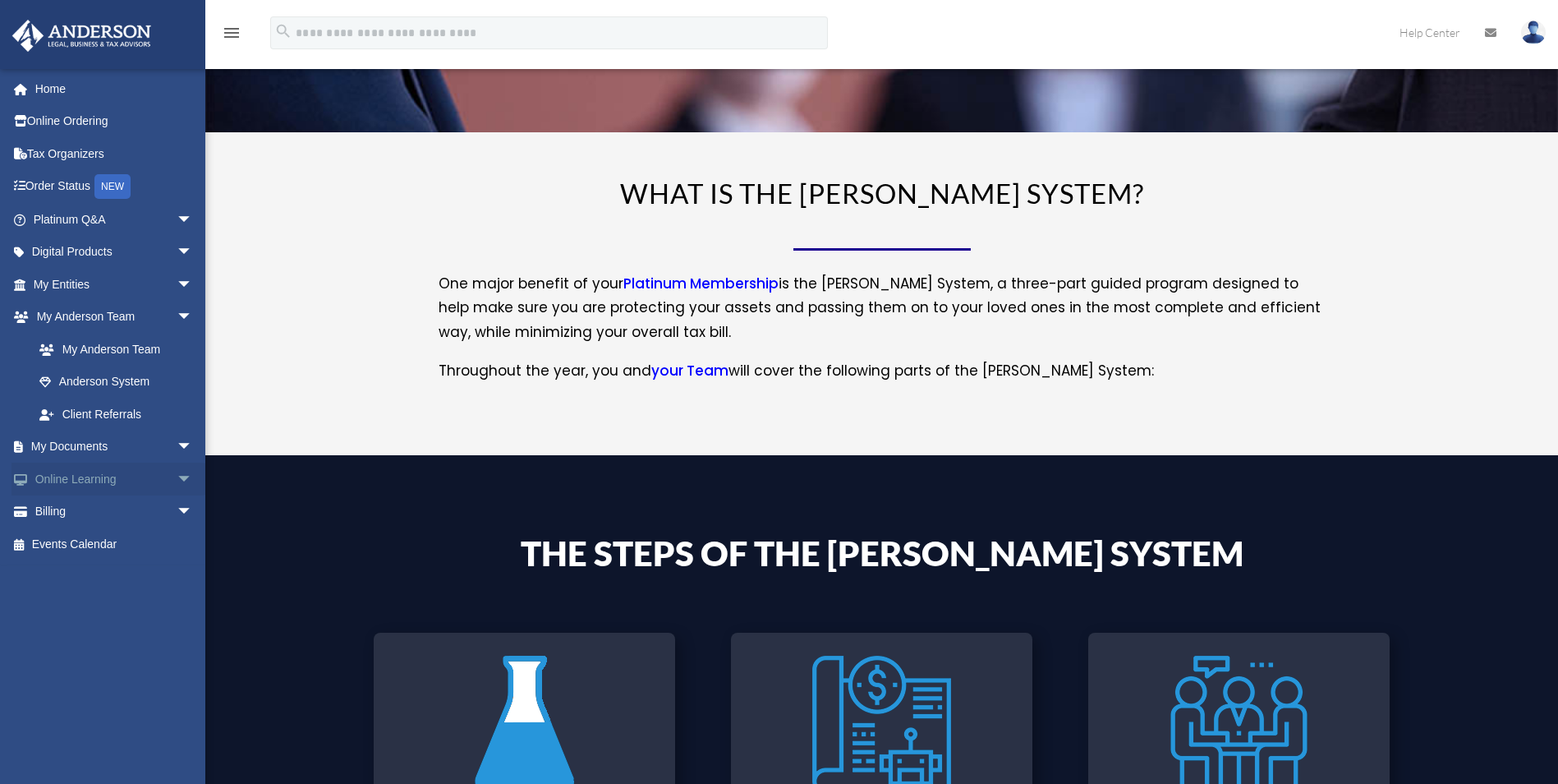
click at [177, 479] on span "arrow_drop_down" at bounding box center [193, 479] width 33 height 34
click at [177, 607] on span "arrow_drop_down" at bounding box center [193, 609] width 33 height 34
click at [177, 607] on span "arrow_drop_up" at bounding box center [193, 609] width 33 height 34
click at [177, 216] on span "arrow_drop_down" at bounding box center [193, 220] width 33 height 34
